Goal: Transaction & Acquisition: Purchase product/service

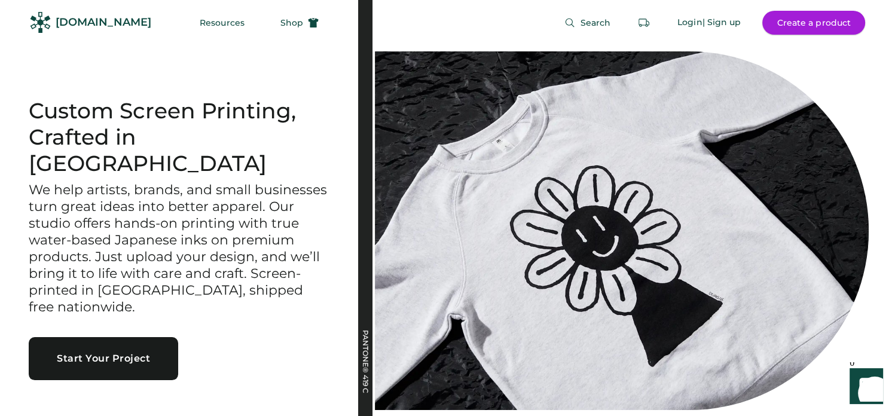
click at [798, 20] on button "Create a product" at bounding box center [814, 23] width 103 height 24
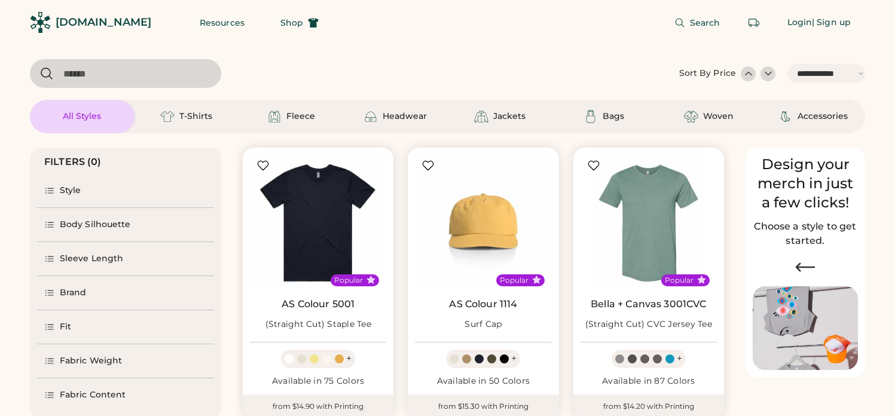
select select "*****"
select select "*"
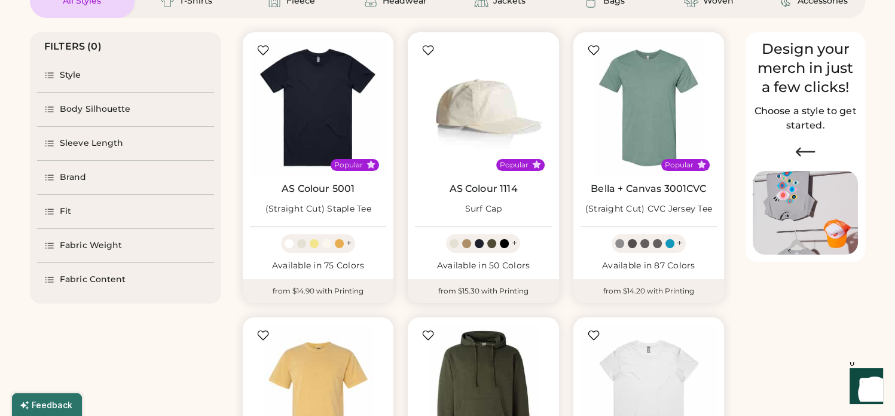
scroll to position [179, 0]
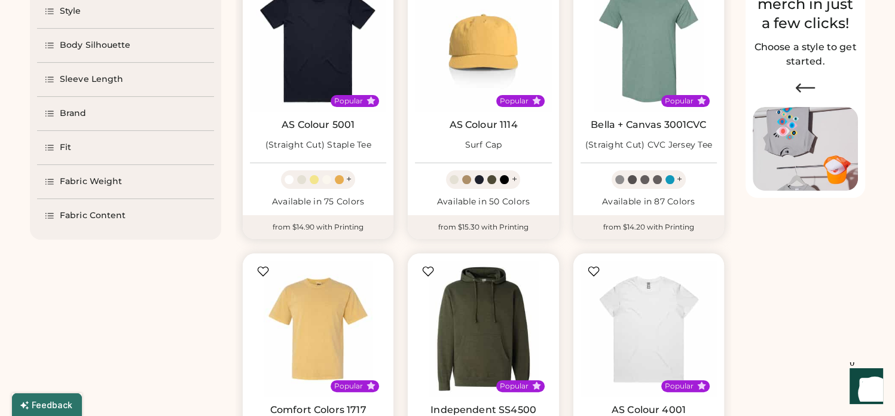
click at [313, 125] on link "AS Colour 5001" at bounding box center [318, 125] width 73 height 12
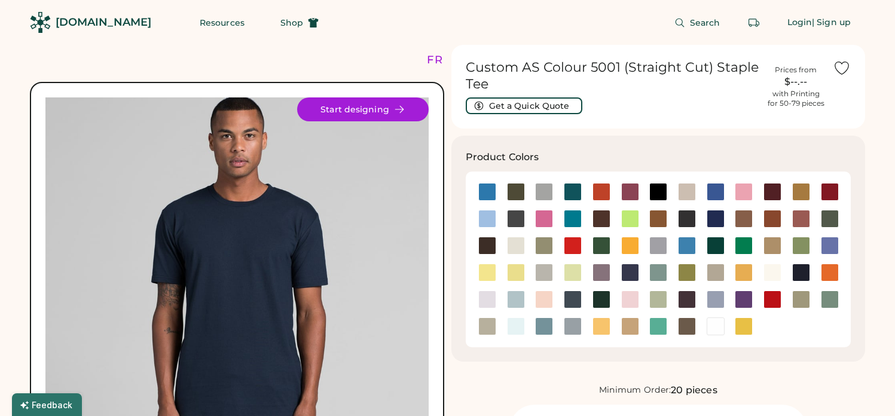
click at [373, 104] on button "Start designing" at bounding box center [363, 109] width 132 height 24
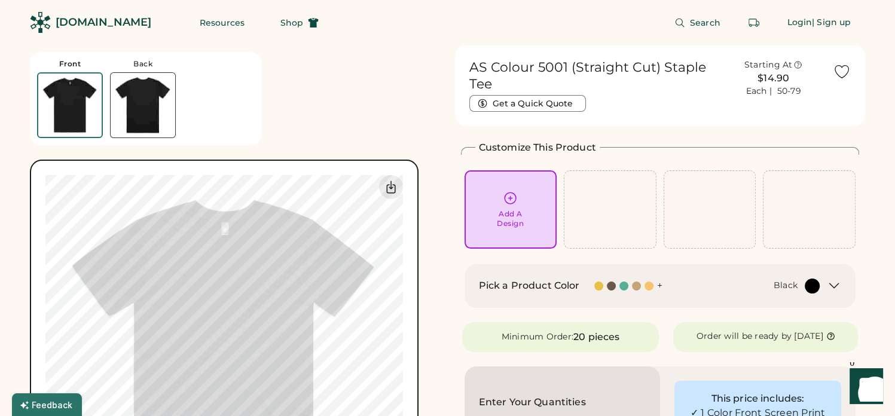
click at [391, 150] on div "Front Back Upload new design SVG, Ai, PDF, EPS, PSD Non-preferred files: PNG, J…" at bounding box center [235, 297] width 411 height 504
click at [505, 212] on div "Add A Design" at bounding box center [510, 218] width 27 height 19
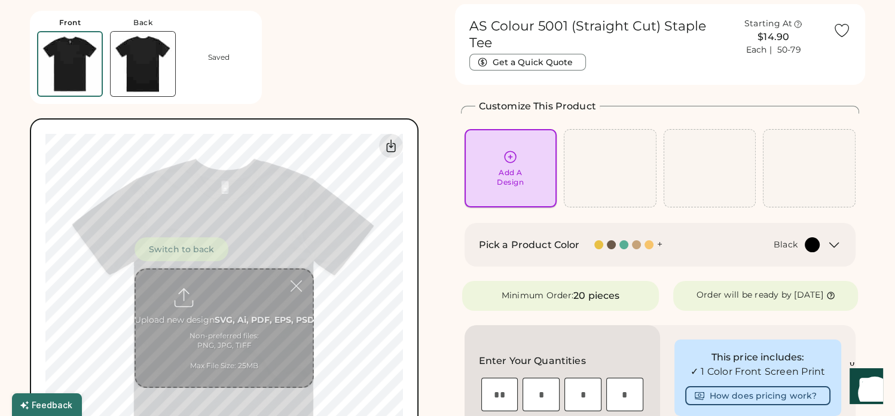
scroll to position [45, 0]
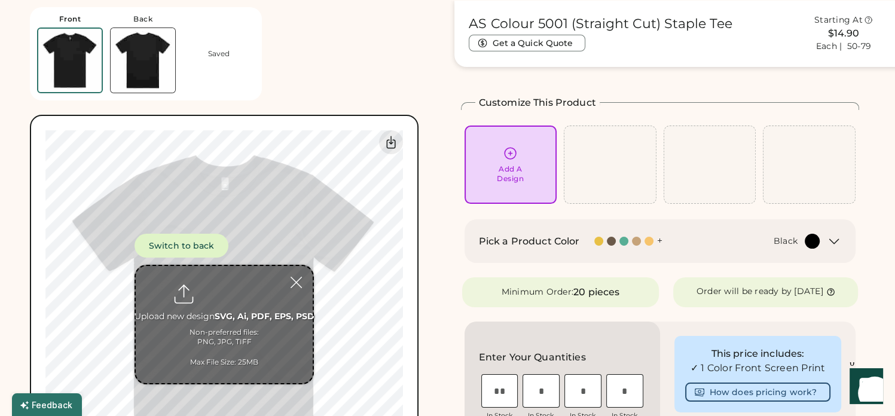
click at [223, 315] on input "file" at bounding box center [224, 324] width 177 height 117
type input "**********"
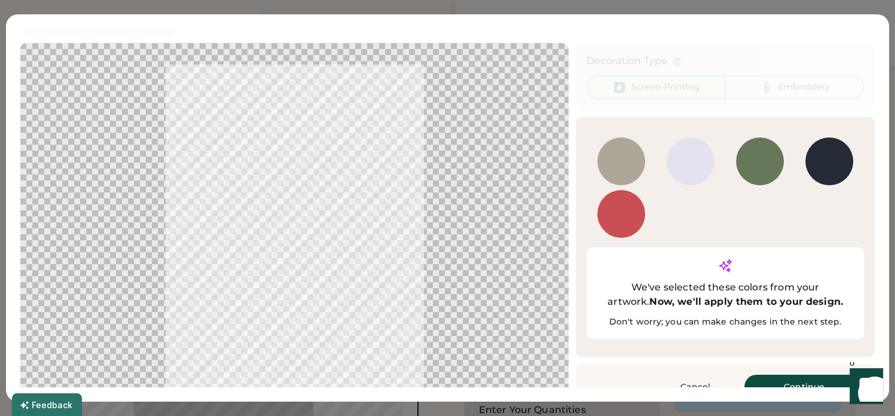
scroll to position [0, 0]
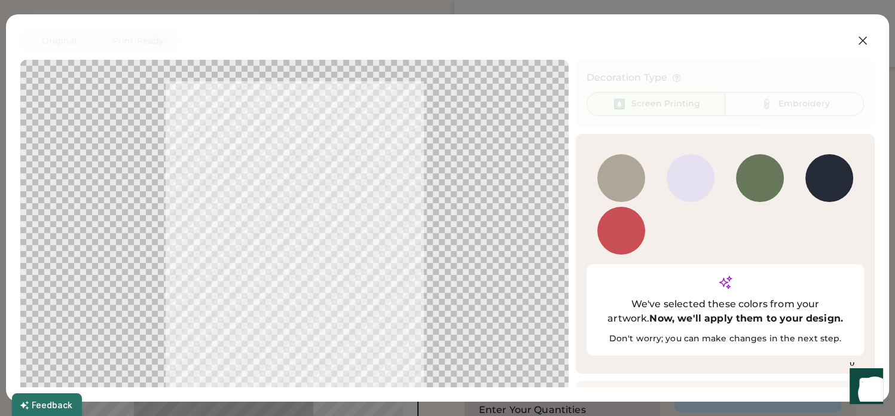
click at [347, 230] on div at bounding box center [294, 243] width 527 height 345
click at [617, 231] on div at bounding box center [621, 231] width 48 height 48
drag, startPoint x: 602, startPoint y: 173, endPoint x: 650, endPoint y: 175, distance: 48.5
click at [608, 172] on div at bounding box center [621, 178] width 48 height 48
drag, startPoint x: 698, startPoint y: 178, endPoint x: 764, endPoint y: 178, distance: 65.8
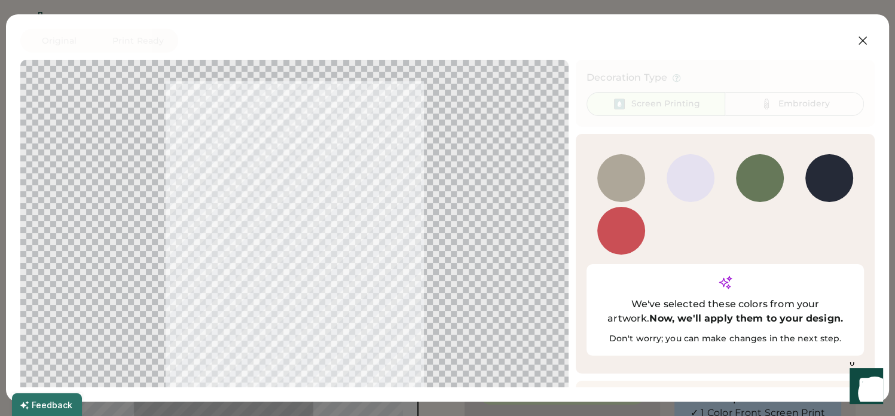
click at [727, 178] on div "Add Color" at bounding box center [726, 204] width 278 height 105
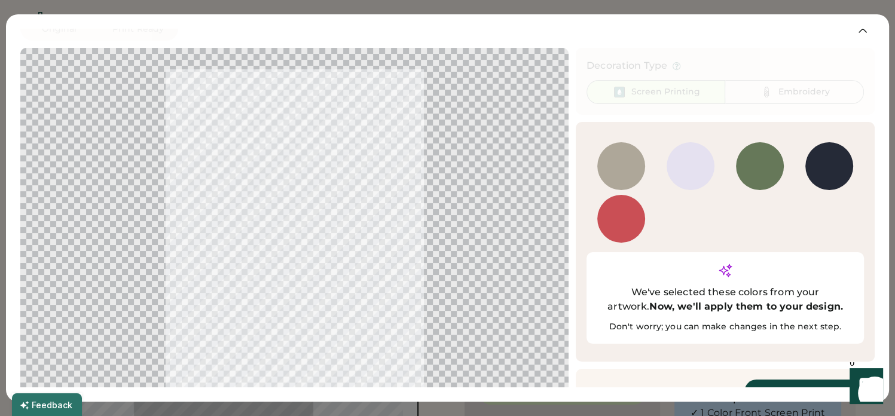
scroll to position [17, 0]
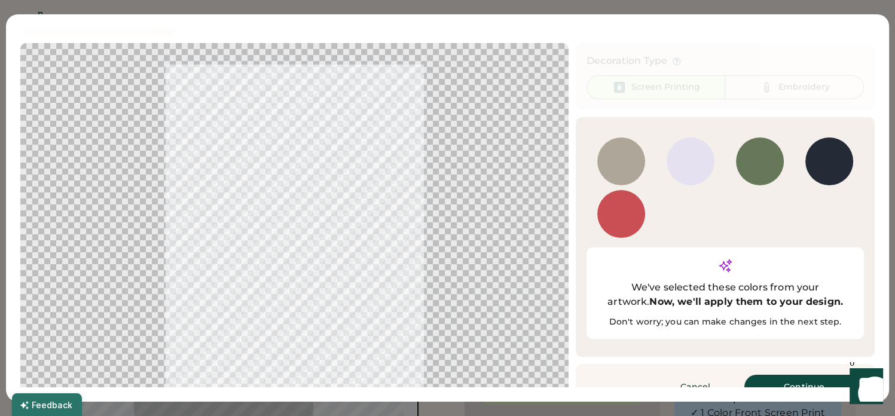
click at [777, 375] on button "Continue" at bounding box center [805, 387] width 120 height 24
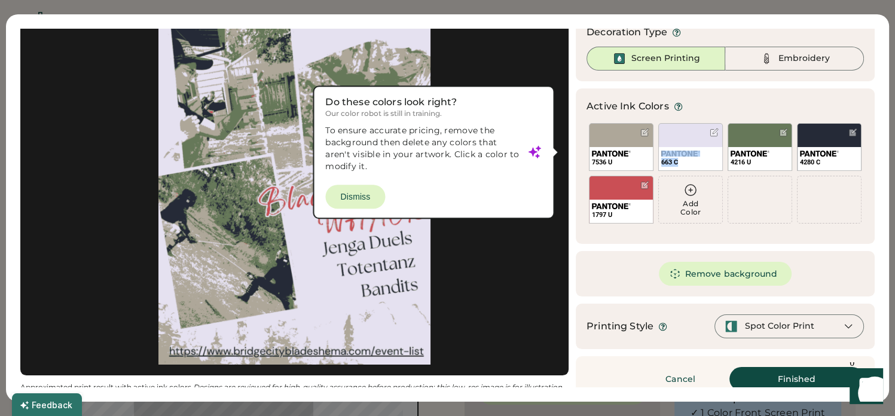
scroll to position [60, 0]
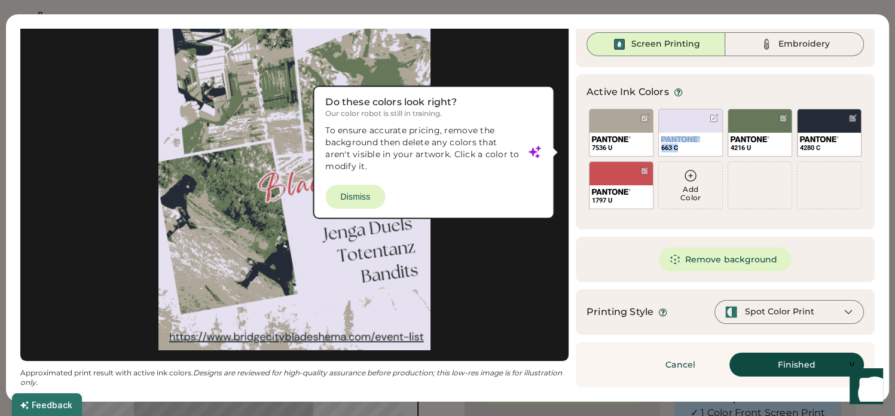
click at [800, 313] on div "Spot Color Print" at bounding box center [779, 312] width 69 height 12
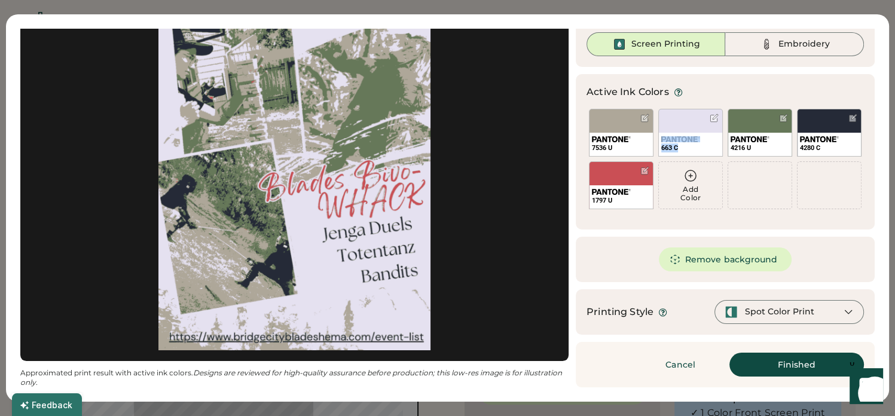
click at [843, 307] on icon at bounding box center [848, 312] width 11 height 11
